Goal: Task Accomplishment & Management: Manage account settings

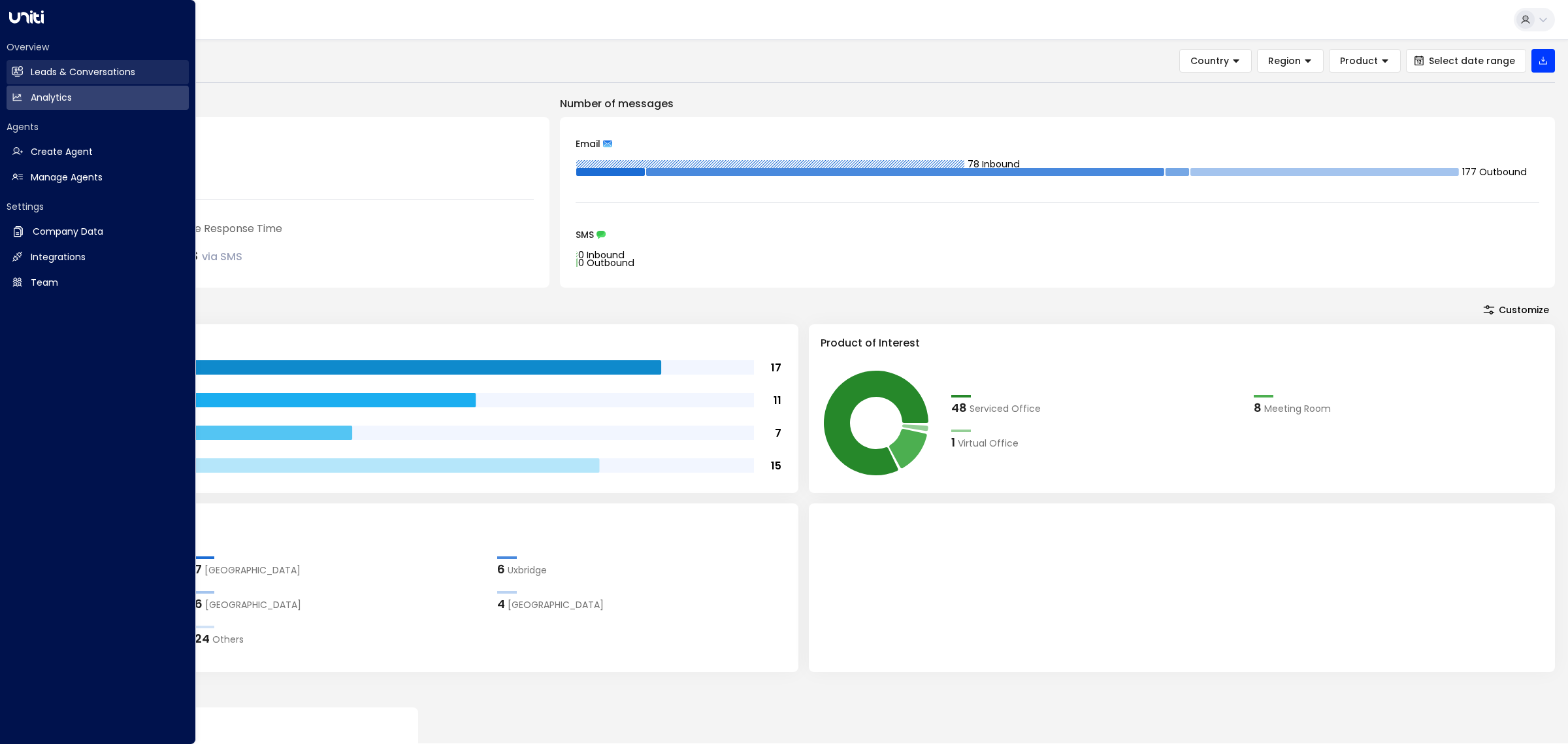
click at [41, 75] on h2 "Leads & Conversations" at bounding box center [83, 72] width 104 height 14
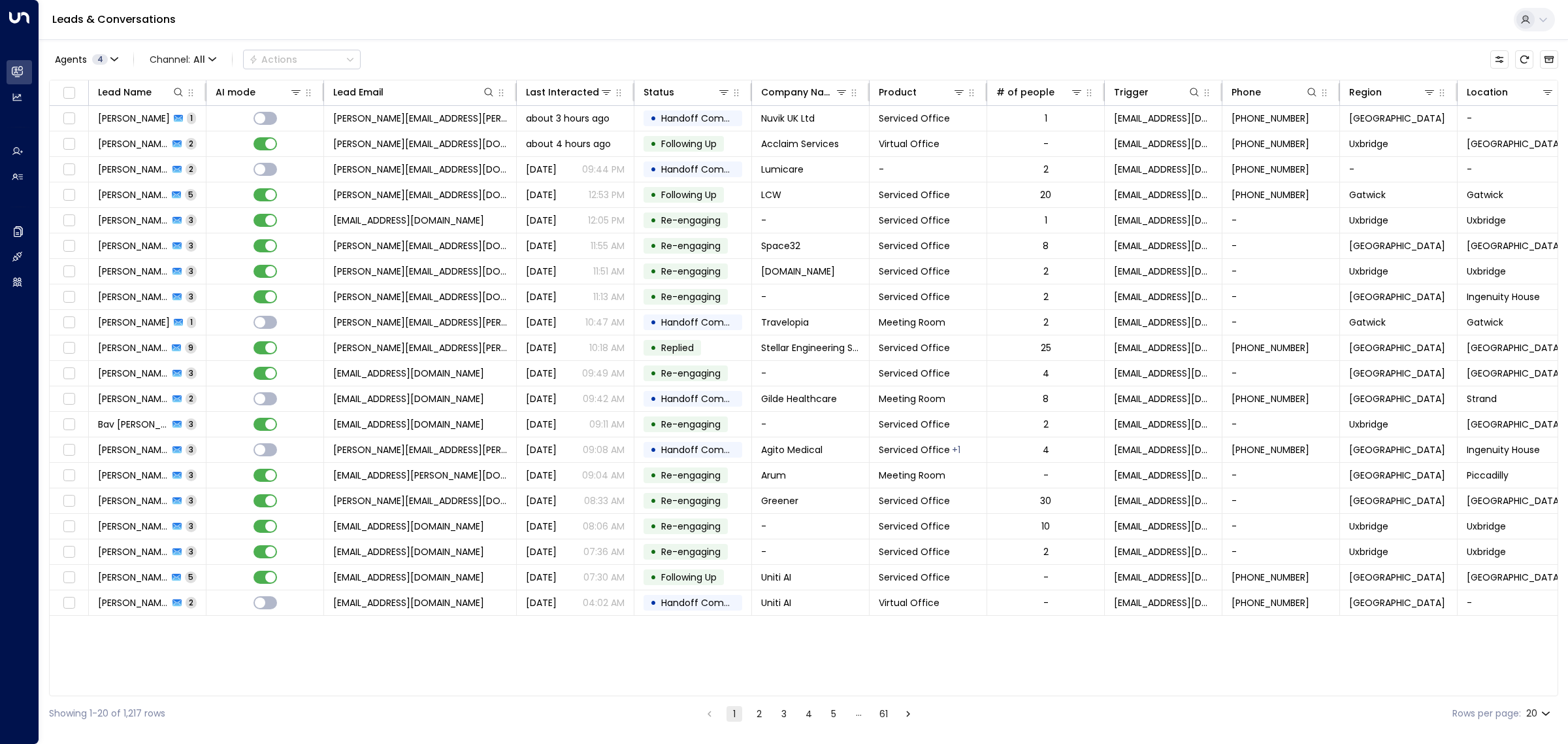
click at [1534, 721] on body "Overview Leads & Conversations Leads & Conversations Analytics Analytics Agents…" at bounding box center [784, 365] width 1568 height 731
click at [1540, 711] on li "100" at bounding box center [1538, 717] width 37 height 23
type input "***"
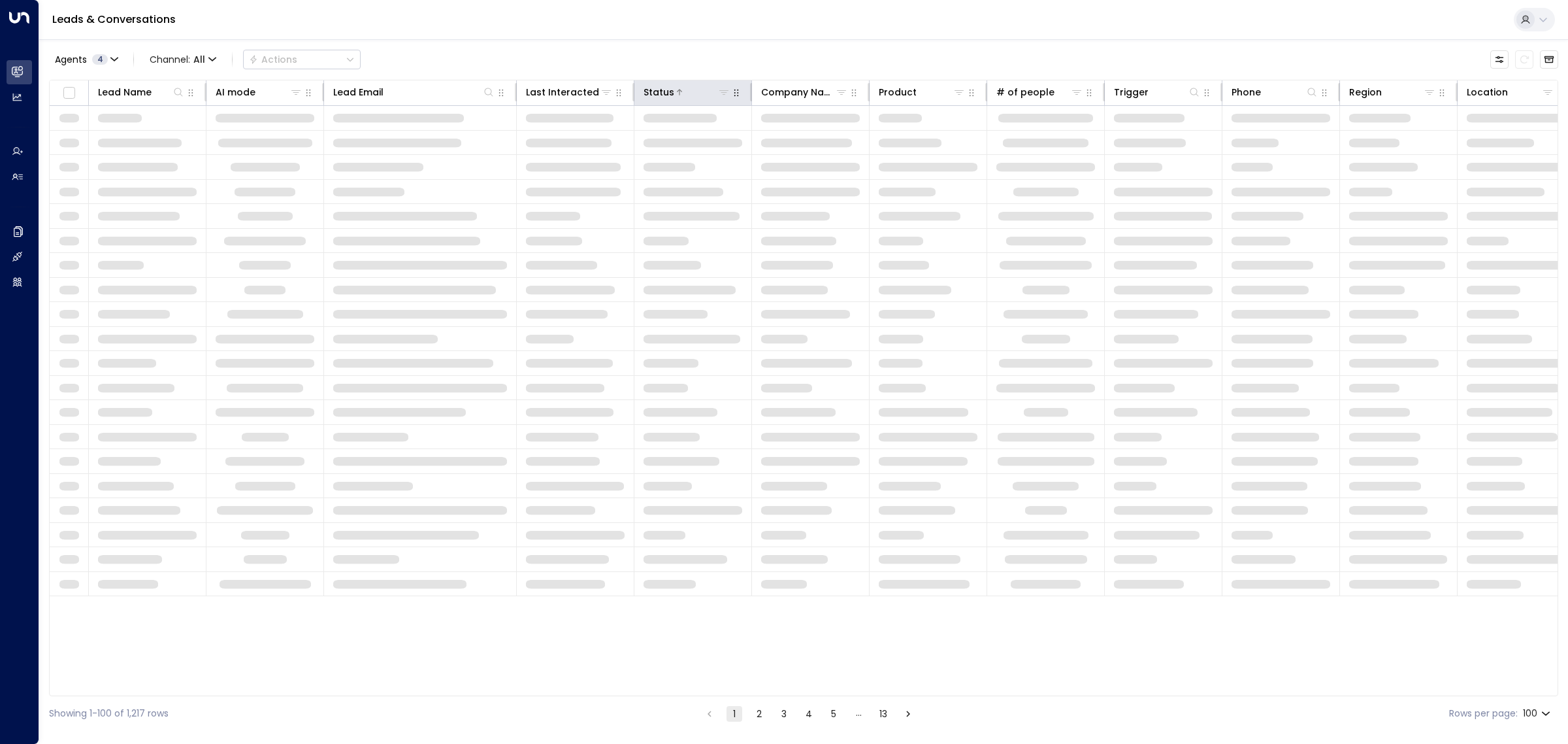
click at [569, 44] on div "Leads & Conversations Agents 4 Channel: All Actions Lead Name AI mode Lead Emai…" at bounding box center [803, 365] width 1529 height 731
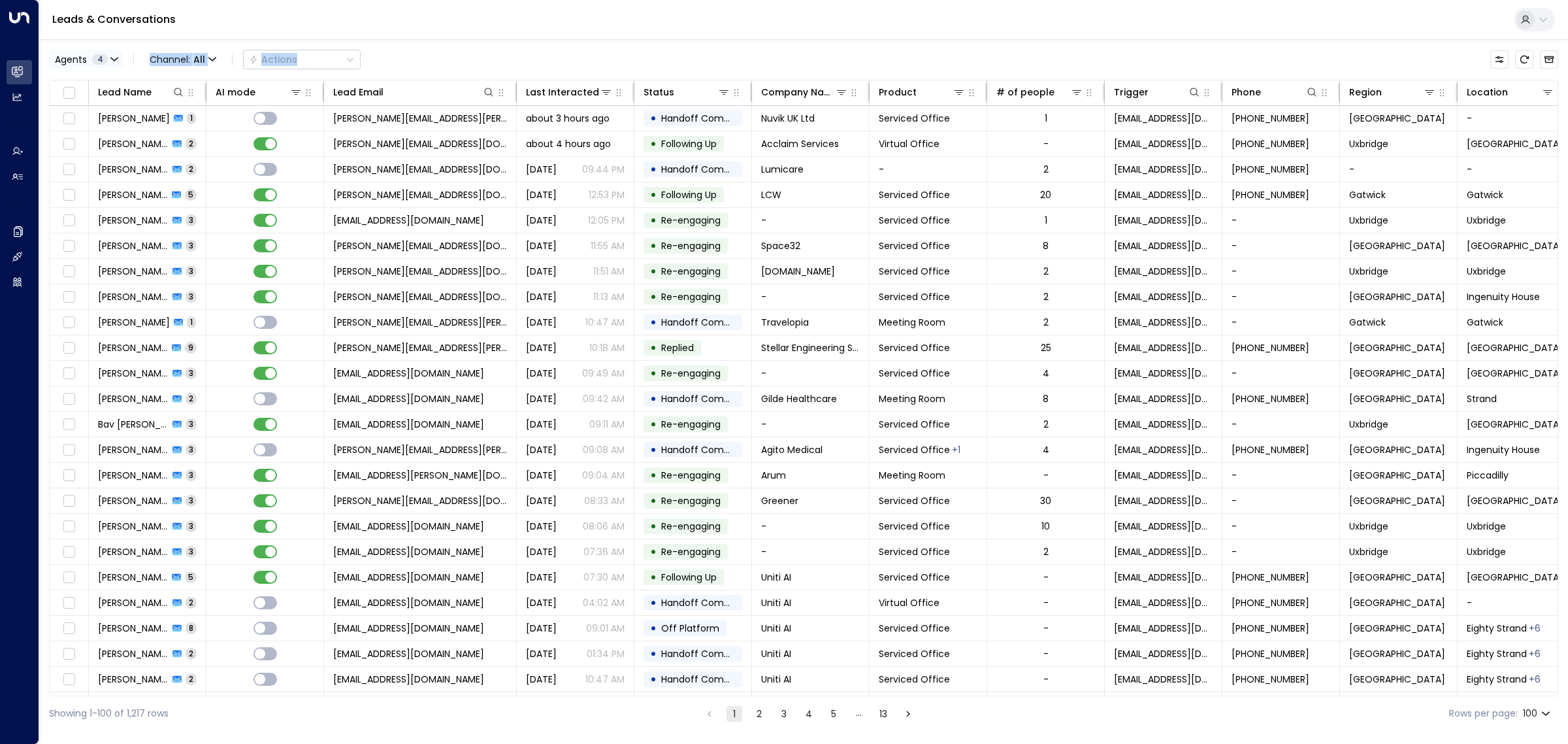
click at [109, 59] on button "Agents 4" at bounding box center [86, 59] width 74 height 18
click at [119, 182] on button "Clear" at bounding box center [125, 179] width 26 height 10
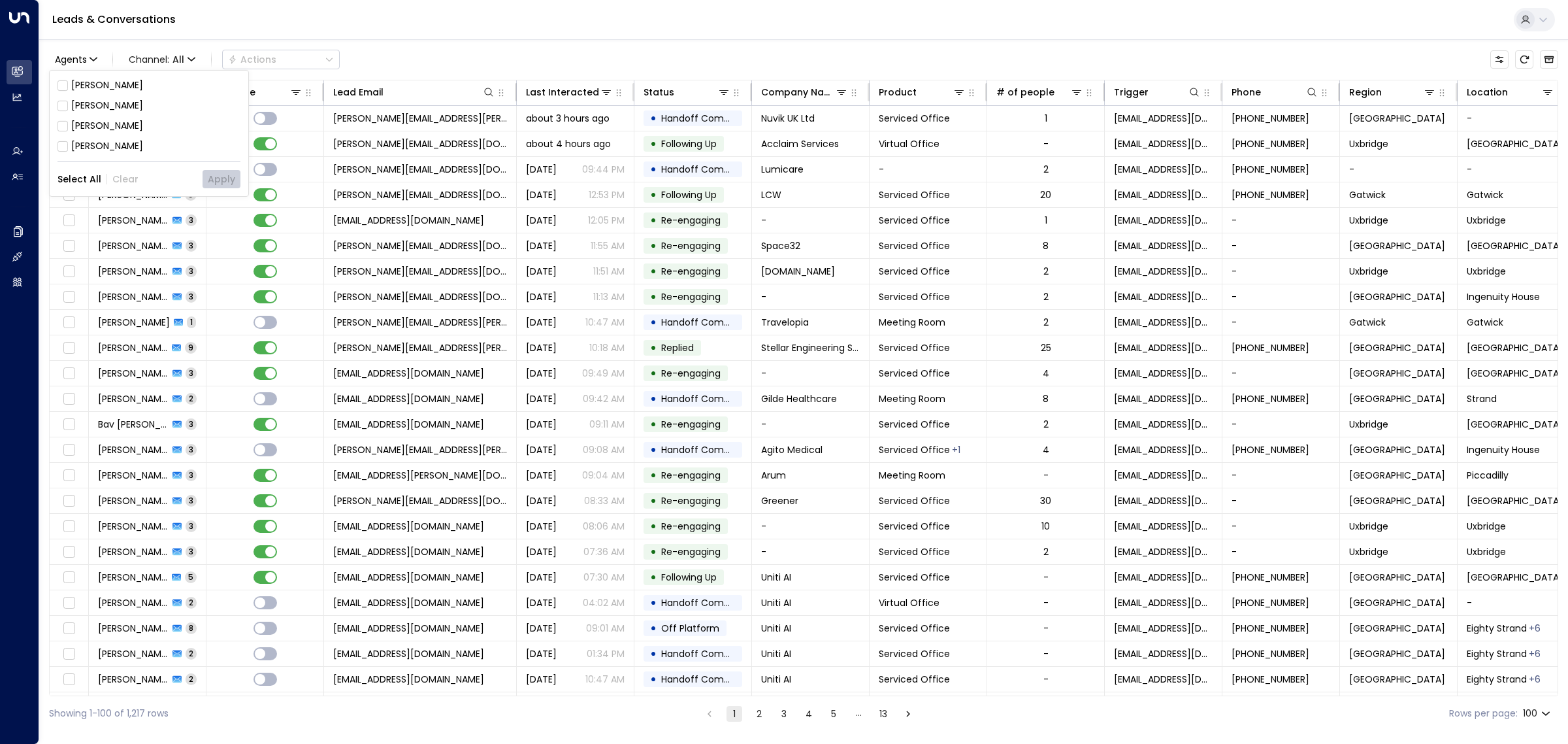
click at [115, 126] on div "[PERSON_NAME]" at bounding box center [107, 125] width 72 height 14
click at [226, 180] on button "Apply" at bounding box center [221, 178] width 38 height 18
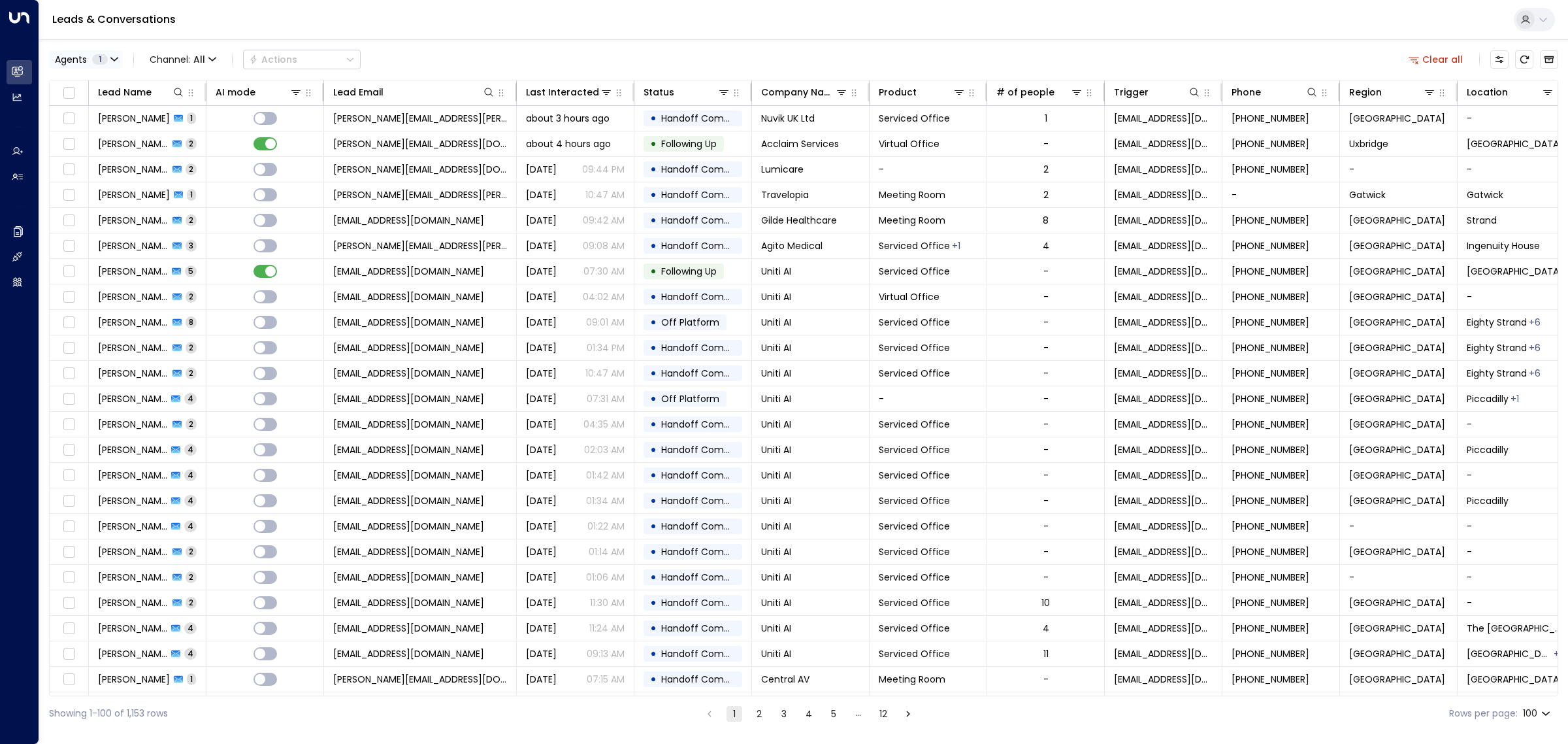
click at [115, 53] on button "Agents 1" at bounding box center [86, 59] width 74 height 18
click at [115, 53] on div at bounding box center [784, 372] width 1568 height 744
click at [462, 22] on div "Leads & Conversations" at bounding box center [803, 20] width 1529 height 40
click at [589, 122] on span "about 3 hours ago" at bounding box center [568, 118] width 83 height 13
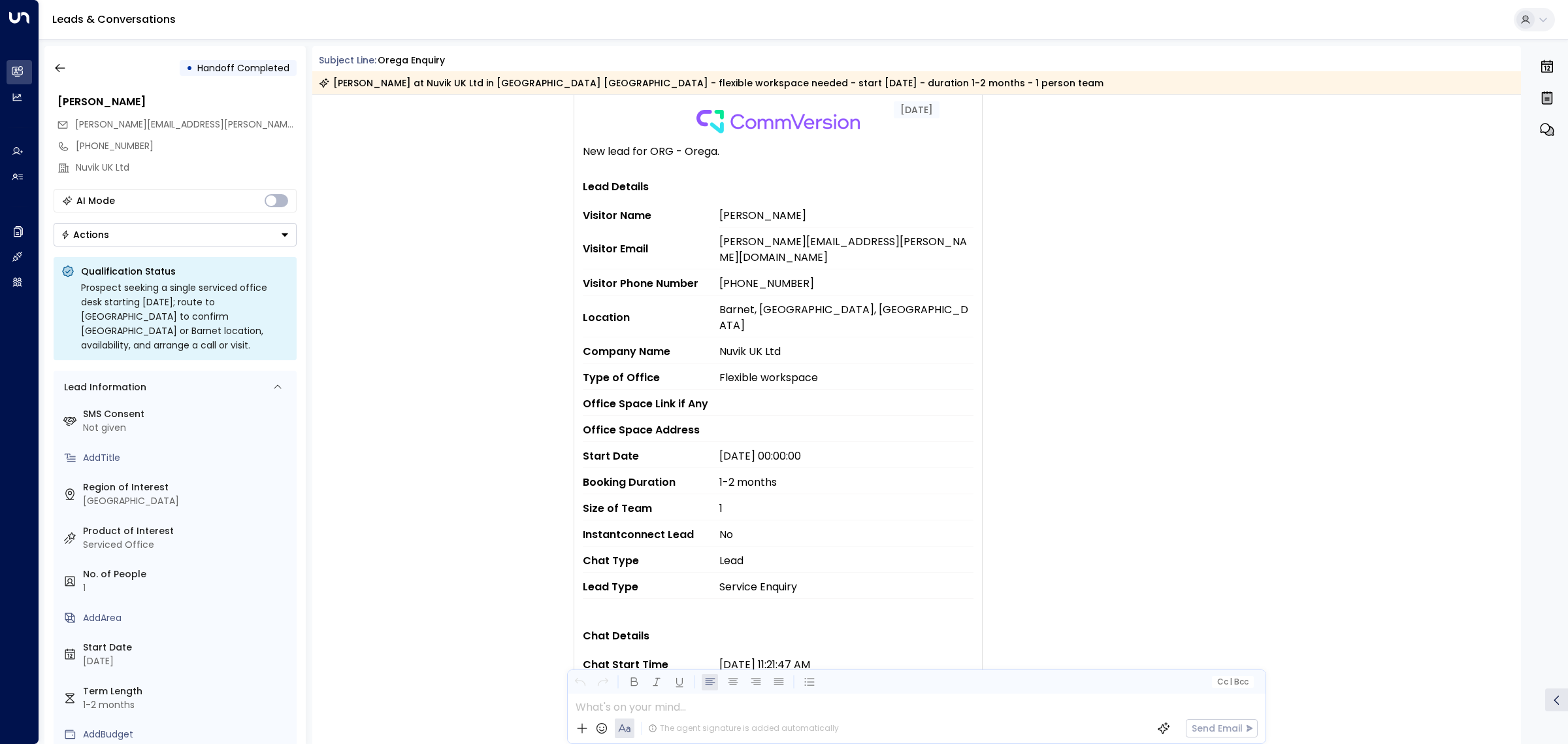
scroll to position [72, 0]
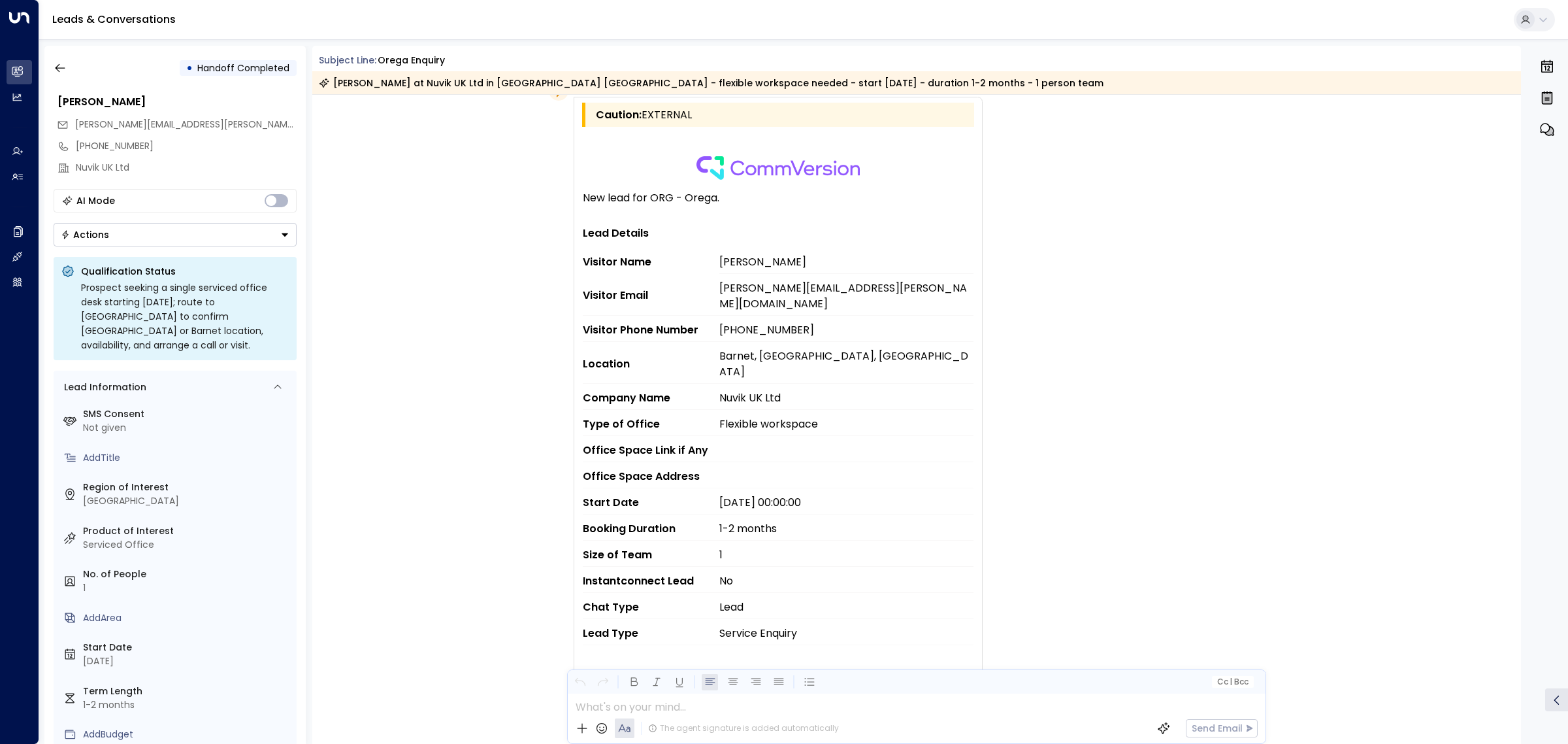
drag, startPoint x: 717, startPoint y: 289, endPoint x: 873, endPoint y: 291, distance: 156.0
click at [873, 291] on tr "Visitor Email [PERSON_NAME][EMAIL_ADDRESS][PERSON_NAME][DOMAIN_NAME]" at bounding box center [778, 294] width 391 height 42
copy tr "[PERSON_NAME][EMAIL_ADDRESS][PERSON_NAME][DOMAIN_NAME]"
click at [771, 348] on span "Barnet, [GEOGRAPHIC_DATA], [GEOGRAPHIC_DATA]" at bounding box center [846, 363] width 254 height 31
